Goal: Book appointment/travel/reservation

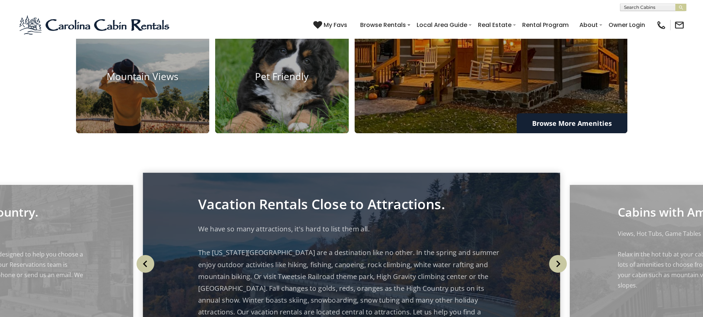
scroll to position [848, 0]
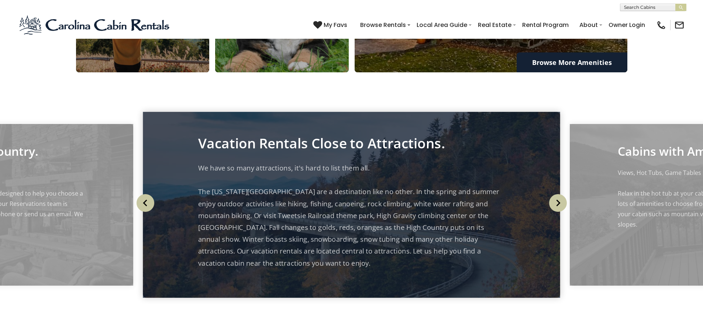
drag, startPoint x: 558, startPoint y: 251, endPoint x: 572, endPoint y: 245, distance: 14.9
click at [558, 212] on img "Next" at bounding box center [558, 203] width 18 height 18
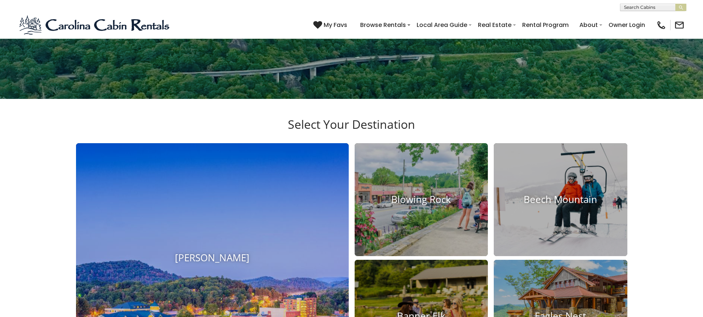
scroll to position [332, 0]
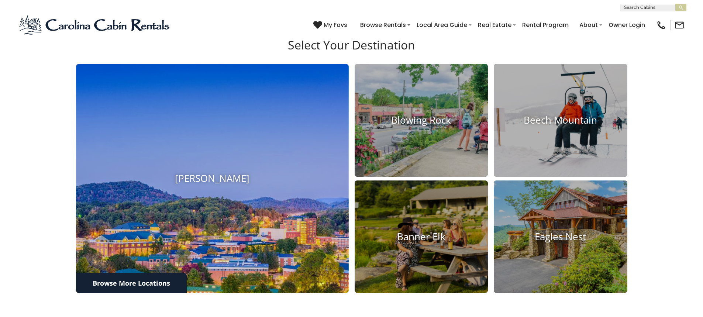
click at [200, 184] on h4 "[PERSON_NAME]" at bounding box center [212, 178] width 273 height 11
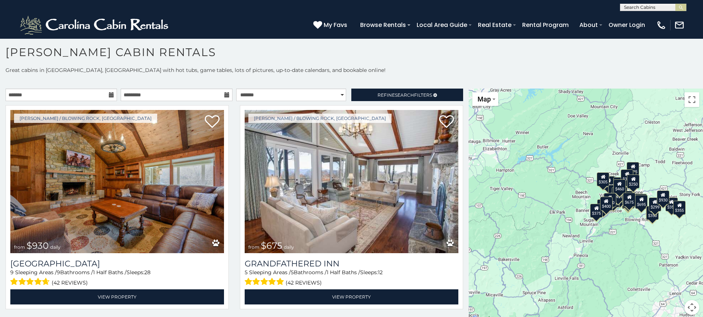
click at [549, 223] on div "$930 $675 $315 $635 $480 $525 $349 $355 $255 $210 $225 $330 $395 $410 $451 $565…" at bounding box center [585, 206] width 234 height 235
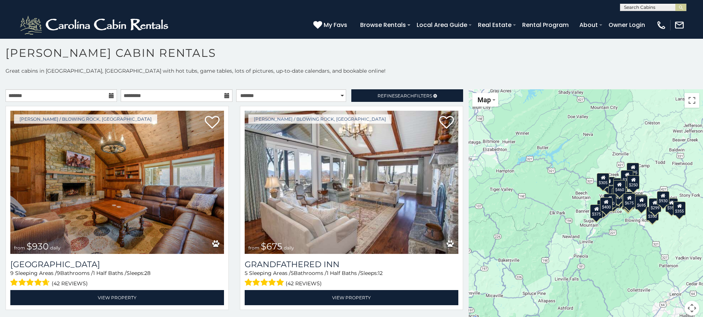
scroll to position [4, 0]
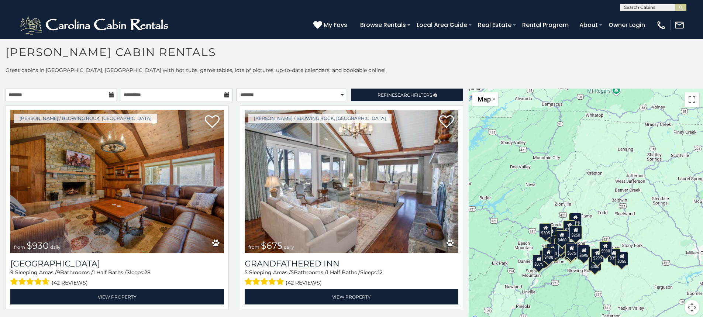
drag, startPoint x: 603, startPoint y: 257, endPoint x: 562, endPoint y: 300, distance: 58.7
click at [561, 306] on div "$930 $675 $315 $635 $480 $525 $349 $355 $255 $210 $225 $330 $395 $410 $451 $565…" at bounding box center [585, 206] width 234 height 235
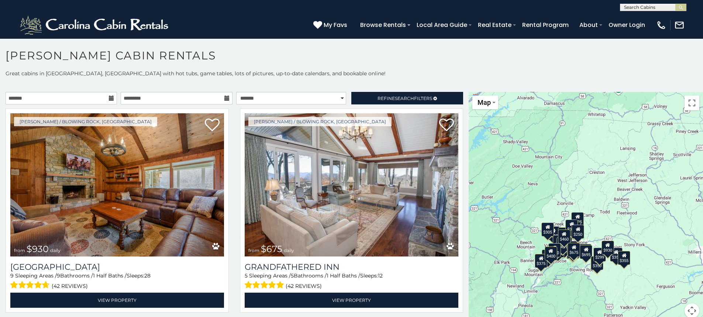
scroll to position [0, 0]
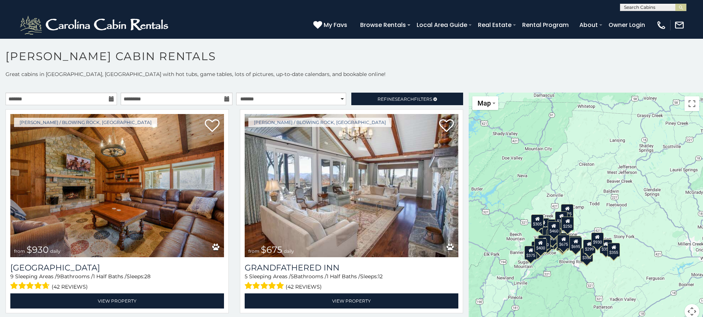
drag, startPoint x: 531, startPoint y: 201, endPoint x: 510, endPoint y: 198, distance: 20.9
click at [516, 195] on div "$930 $675 $315 $635 $480 $525 $349 $355 $255 $210 $225 $330 $395 $410 $451 $565…" at bounding box center [585, 210] width 234 height 235
